Goal: Check status: Check status

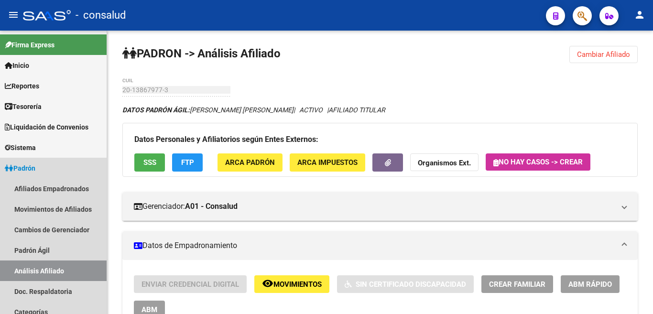
click at [43, 164] on link "Padrón" at bounding box center [53, 168] width 107 height 21
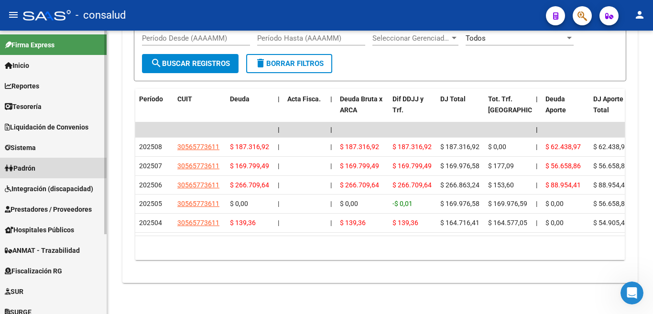
click at [34, 161] on link "Padrón" at bounding box center [53, 168] width 107 height 21
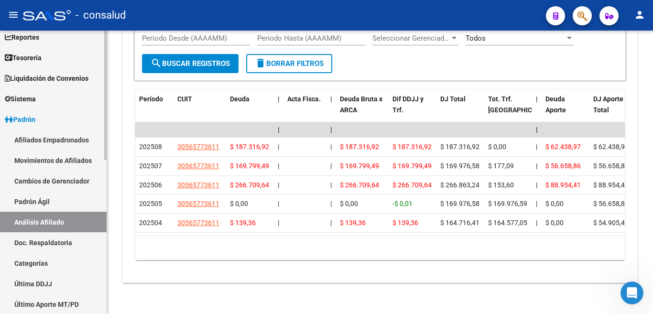
scroll to position [96, 0]
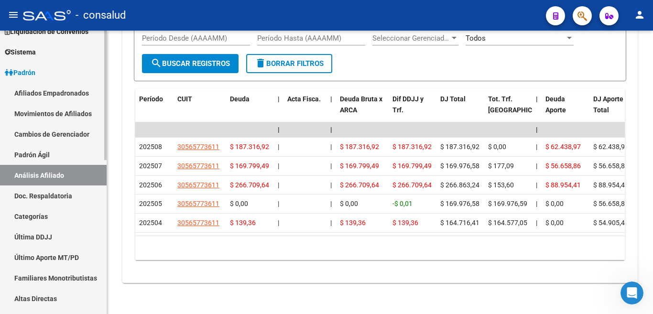
click at [56, 175] on link "Análisis Afiliado" at bounding box center [53, 175] width 107 height 21
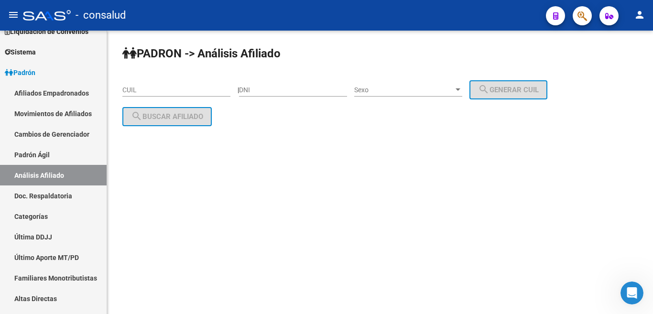
click at [139, 86] on input "CUIL" at bounding box center [176, 90] width 108 height 8
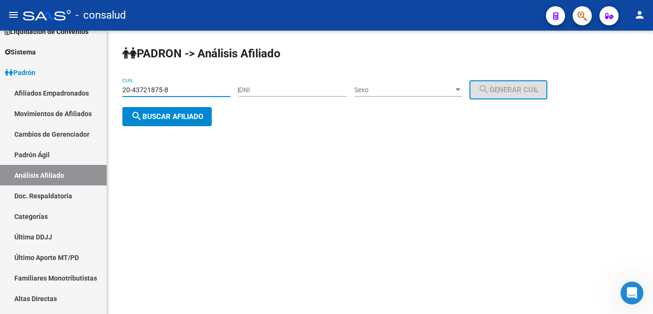
type input "20-43721875-8"
click at [187, 114] on span "search Buscar afiliado" at bounding box center [167, 116] width 72 height 9
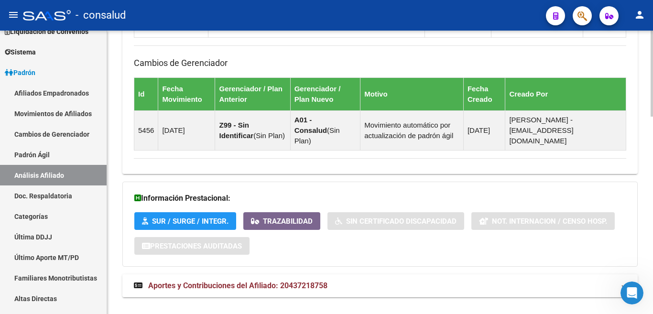
scroll to position [651, 0]
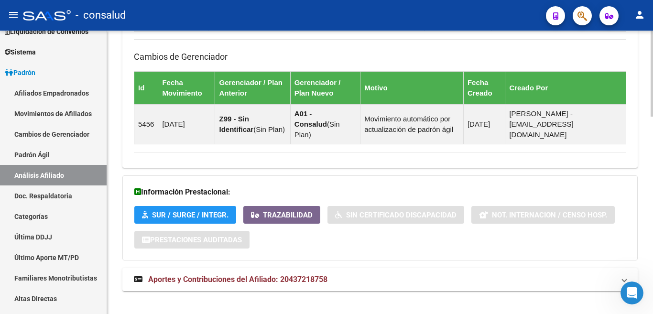
drag, startPoint x: 208, startPoint y: 268, endPoint x: 247, endPoint y: 252, distance: 42.0
click at [209, 275] on span "Aportes y Contribuciones del Afiliado: 20437218758" at bounding box center [237, 279] width 179 height 9
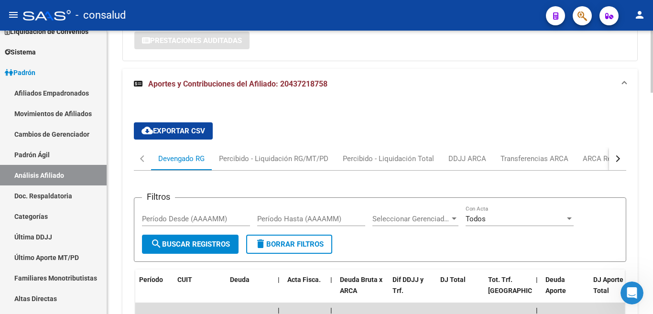
scroll to position [946, 0]
